Goal: Task Accomplishment & Management: Use online tool/utility

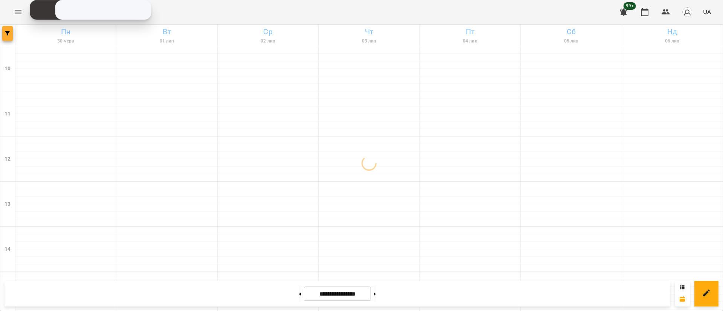
click at [4, 34] on span "button" at bounding box center [7, 33] width 11 height 5
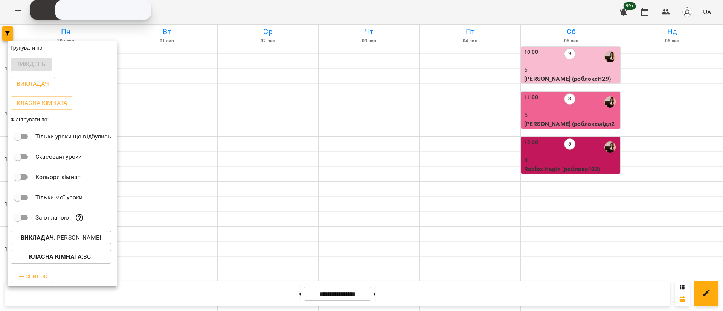
click at [55, 241] on b "Викладач :" at bounding box center [38, 237] width 35 height 7
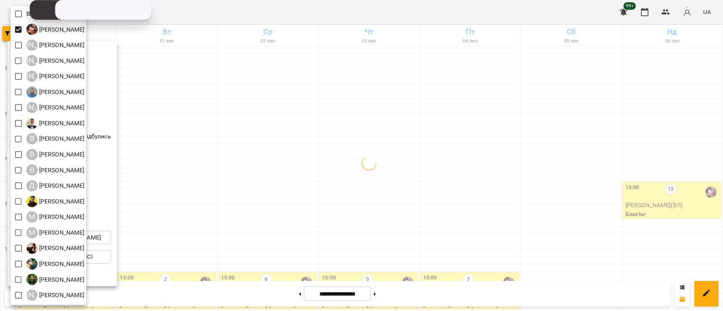
click at [371, 206] on div at bounding box center [361, 155] width 723 height 311
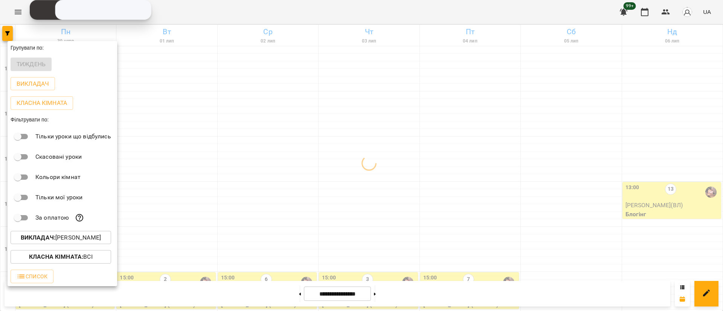
click at [385, 295] on div at bounding box center [361, 155] width 723 height 311
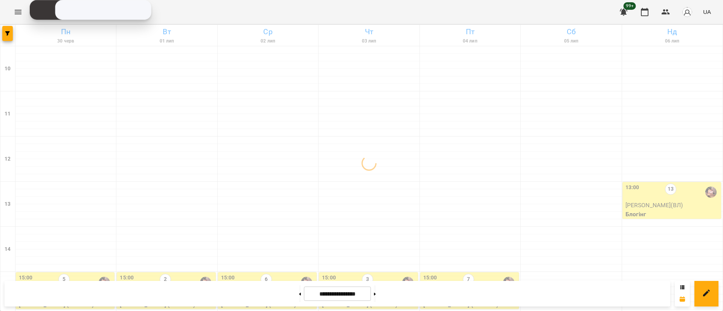
click at [376, 295] on icon at bounding box center [375, 294] width 2 height 3
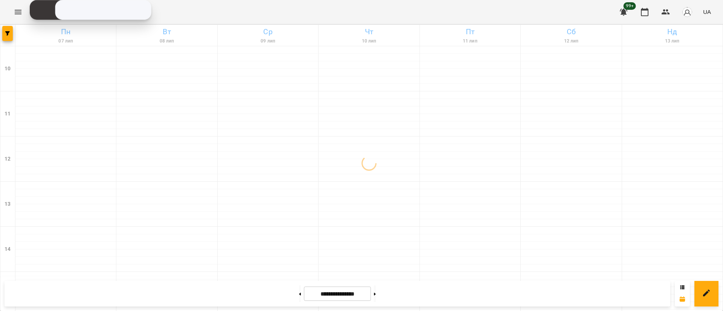
click at [376, 295] on icon at bounding box center [375, 294] width 2 height 3
click at [299, 297] on button at bounding box center [300, 294] width 2 height 17
click at [376, 291] on button at bounding box center [375, 294] width 2 height 17
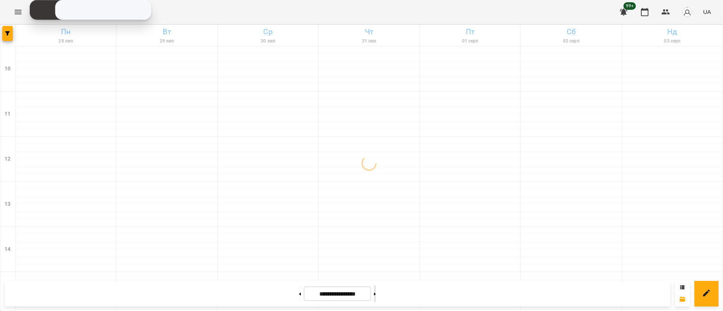
click at [376, 291] on button at bounding box center [375, 294] width 2 height 17
type input "**********"
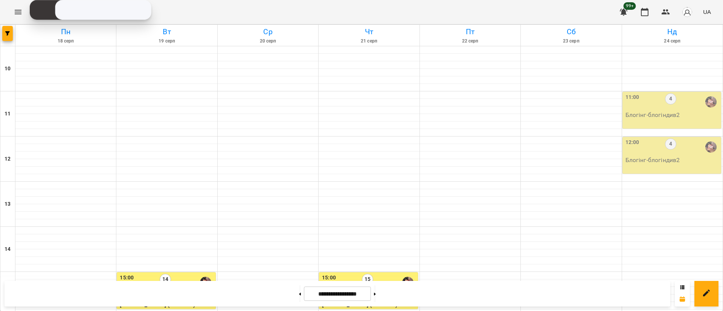
scroll to position [243, 0]
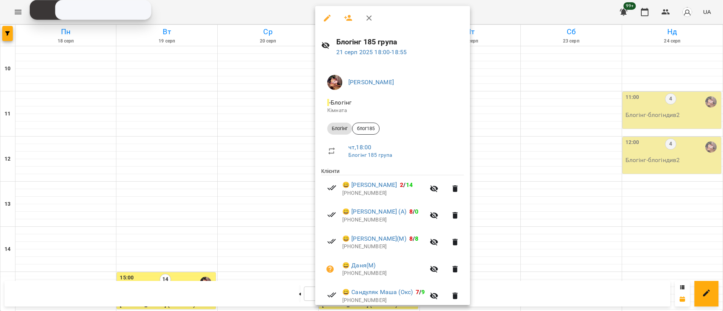
scroll to position [165, 0]
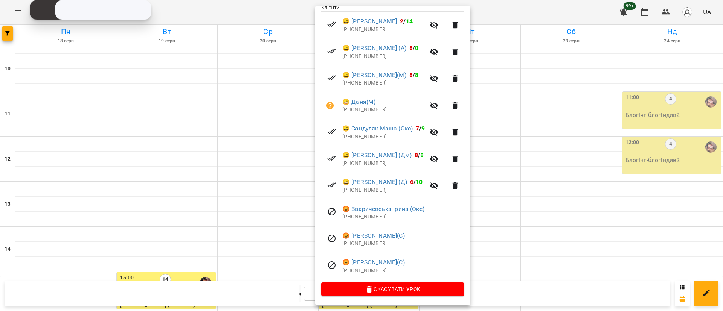
click at [2, 31] on div at bounding box center [361, 155] width 723 height 311
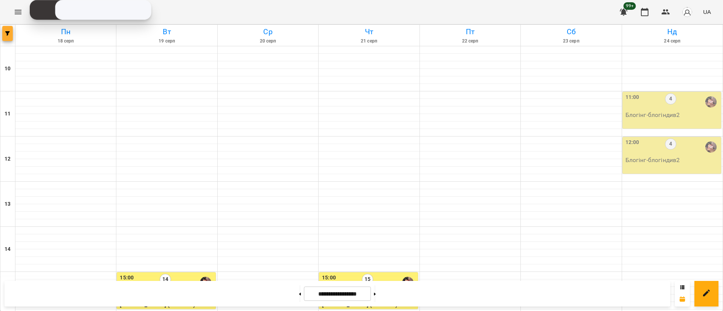
click at [9, 33] on icon "button" at bounding box center [7, 33] width 5 height 5
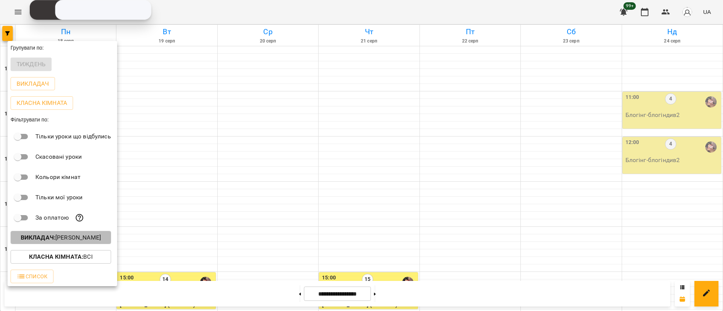
click at [27, 237] on b "Викладач :" at bounding box center [38, 237] width 35 height 7
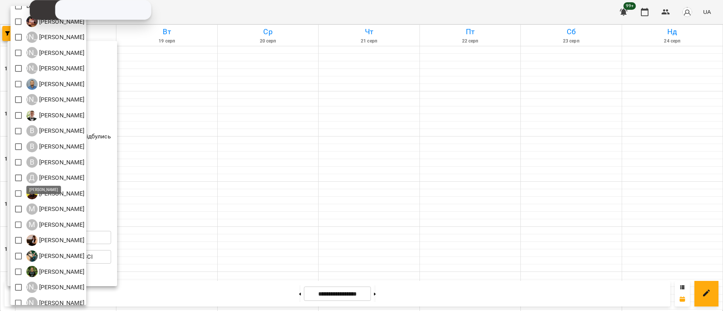
scroll to position [15, 0]
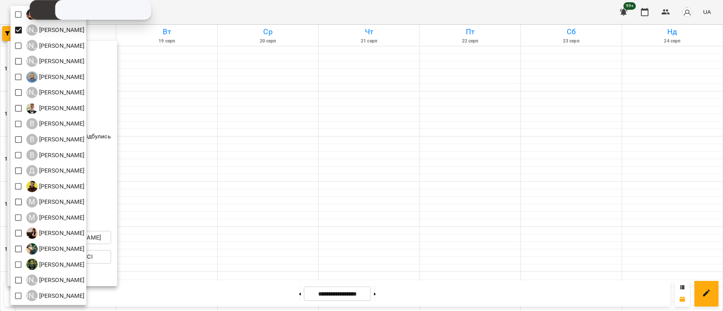
click at [170, 96] on div at bounding box center [361, 155] width 723 height 311
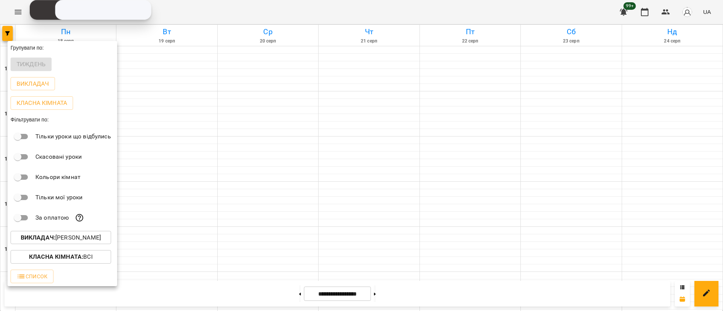
click at [170, 96] on div at bounding box center [361, 155] width 723 height 311
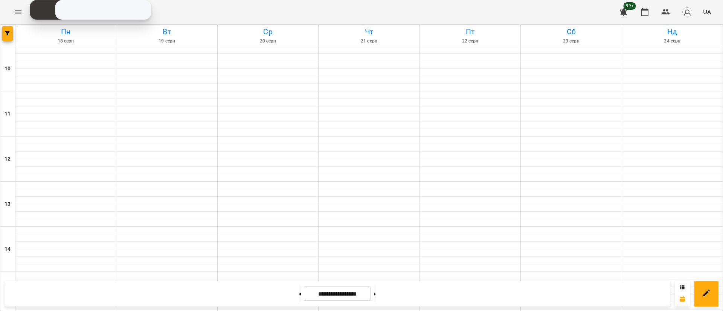
scroll to position [300, 0]
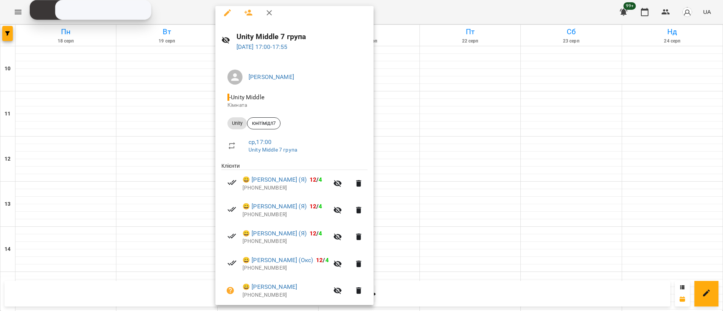
scroll to position [0, 0]
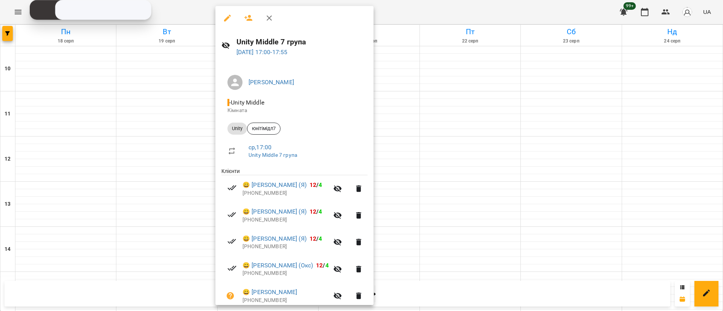
click at [172, 185] on div at bounding box center [361, 155] width 723 height 311
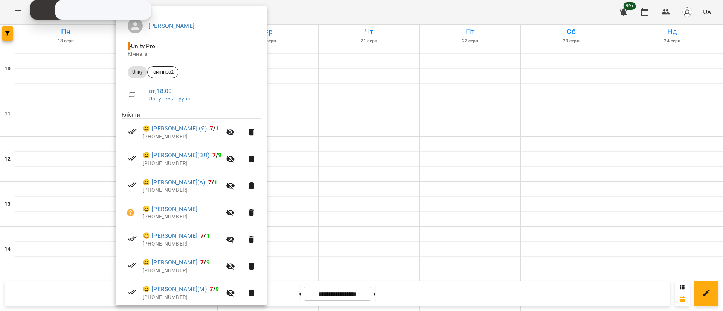
scroll to position [111, 0]
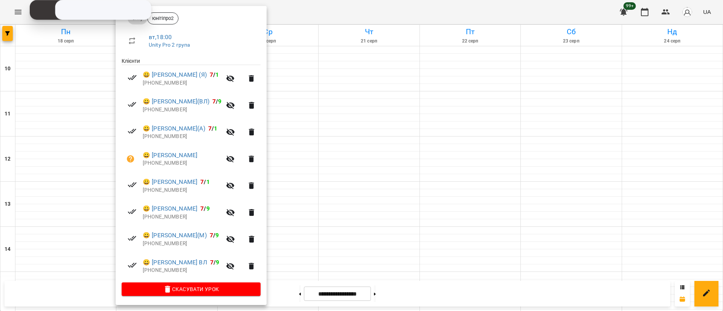
click at [312, 167] on div at bounding box center [361, 155] width 723 height 311
